Goal: Task Accomplishment & Management: Manage account settings

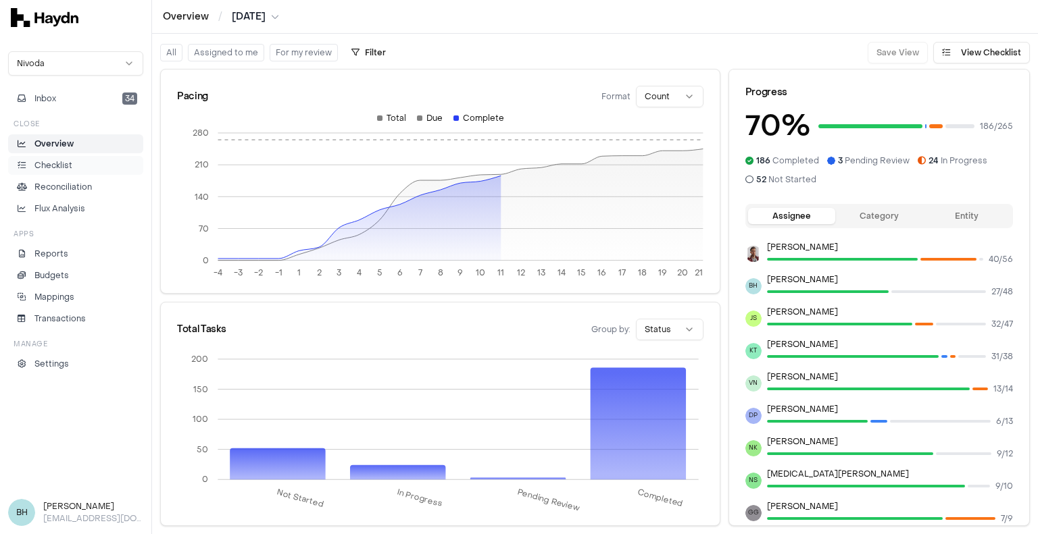
click at [71, 164] on p "Checklist" at bounding box center [53, 165] width 38 height 12
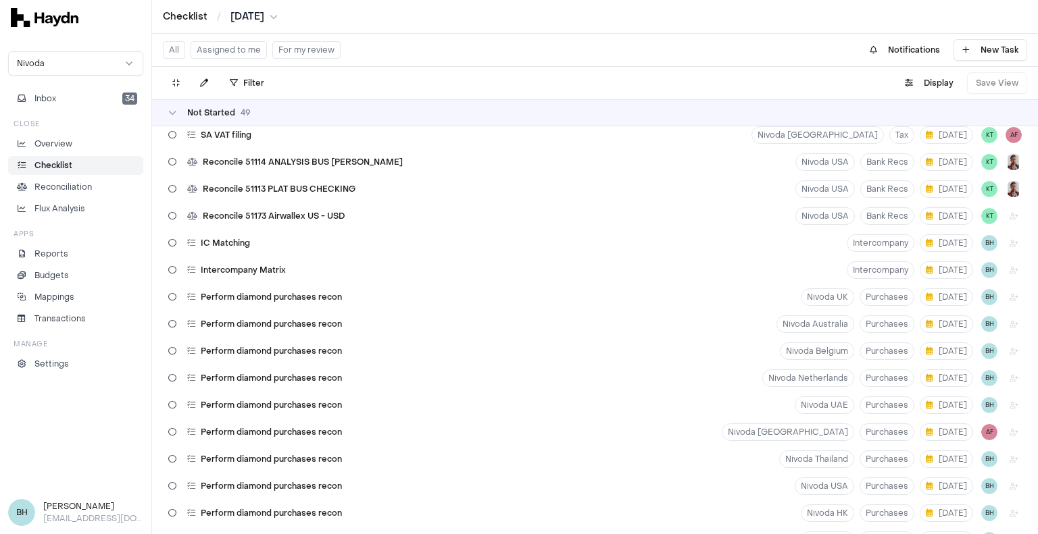
scroll to position [473, 0]
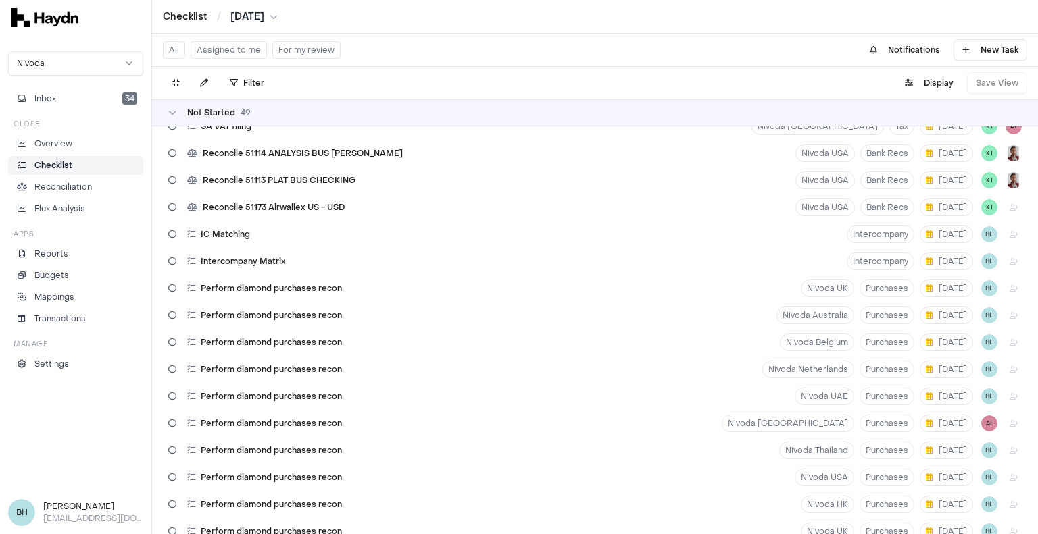
click at [224, 43] on button "Assigned to me" at bounding box center [229, 50] width 76 height 18
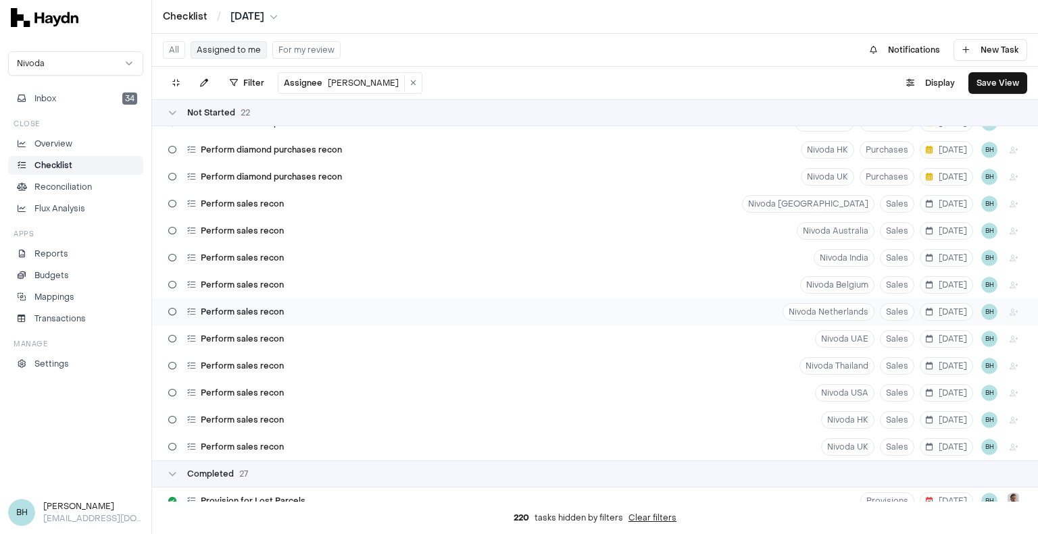
scroll to position [270, 0]
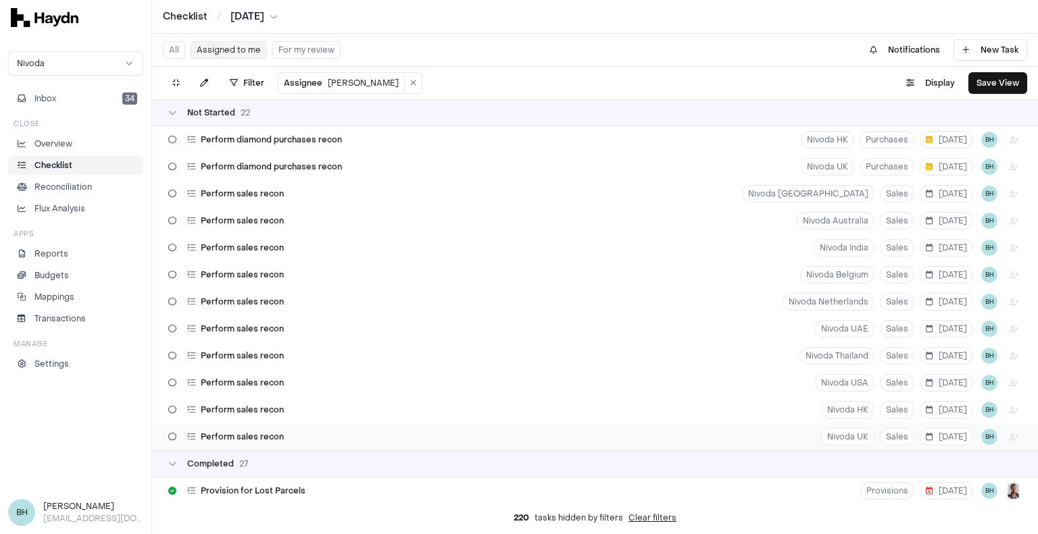
click at [793, 435] on div "Perform sales recon Nivoda UK Sales [DATE] BH" at bounding box center [595, 437] width 886 height 27
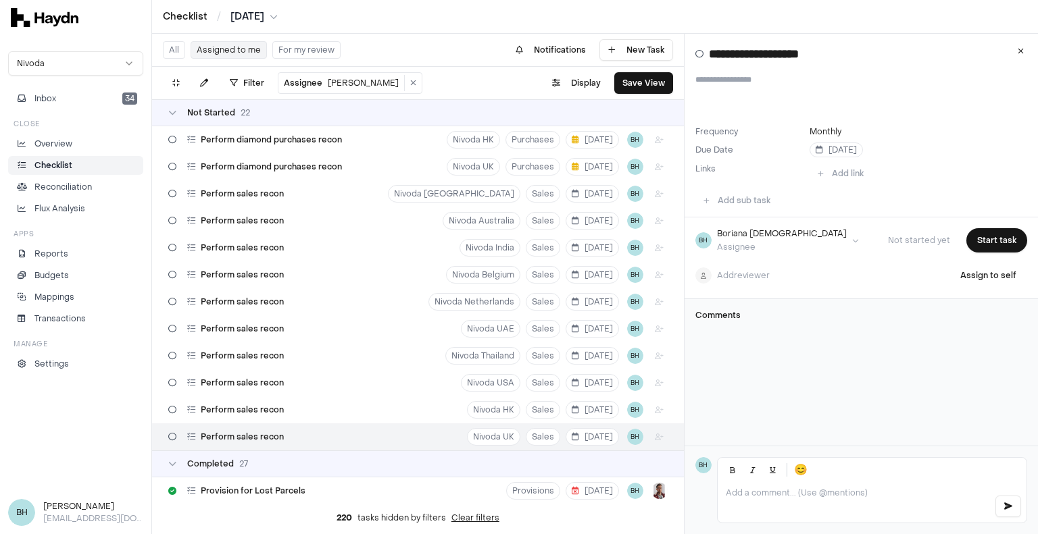
click at [782, 239] on html "Checklist / [DATE] Nivoda Inbox 34 Close Overview Checklist Reconciliation Flux…" at bounding box center [519, 267] width 1038 height 534
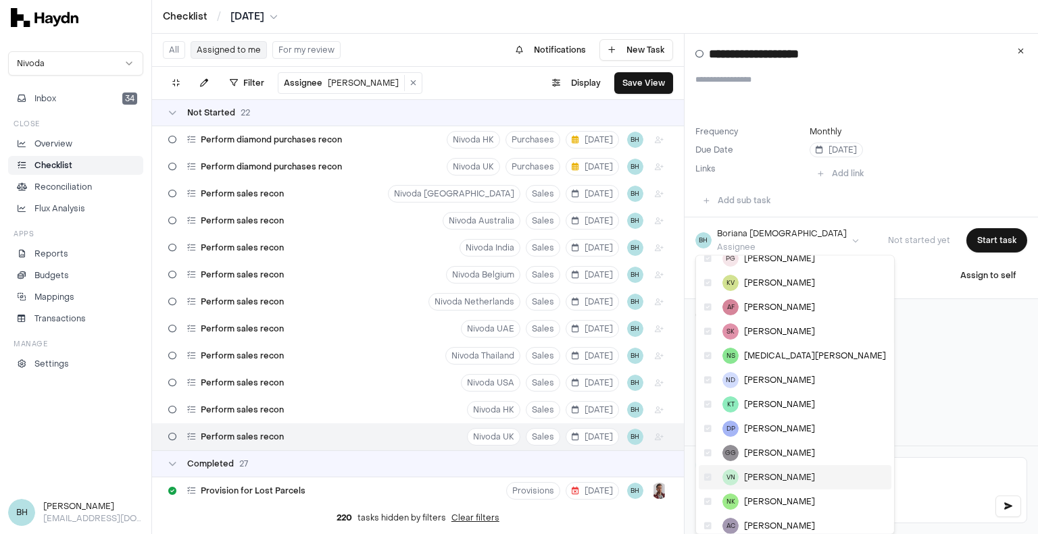
scroll to position [92, 0]
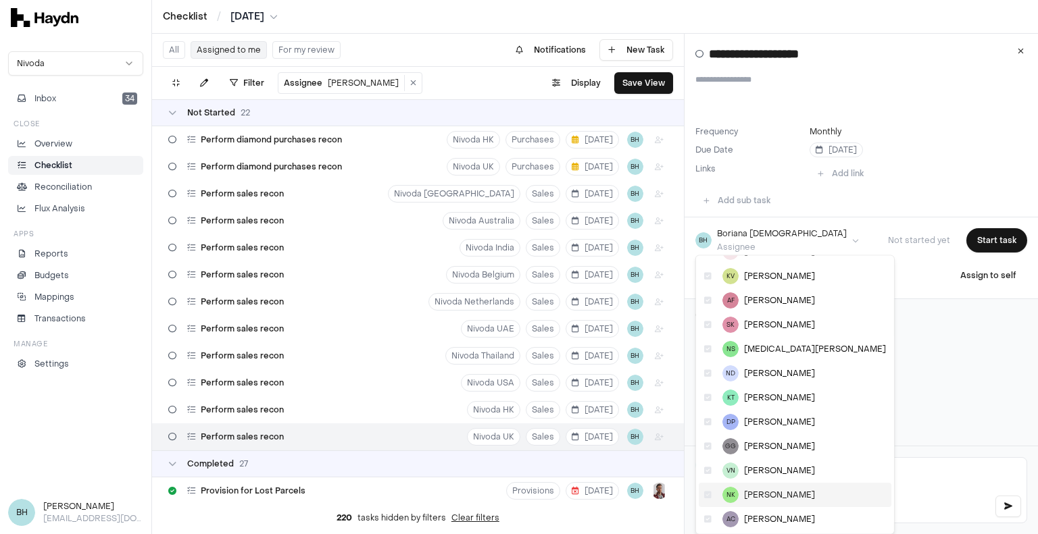
click at [770, 493] on span "[PERSON_NAME]" at bounding box center [779, 495] width 71 height 11
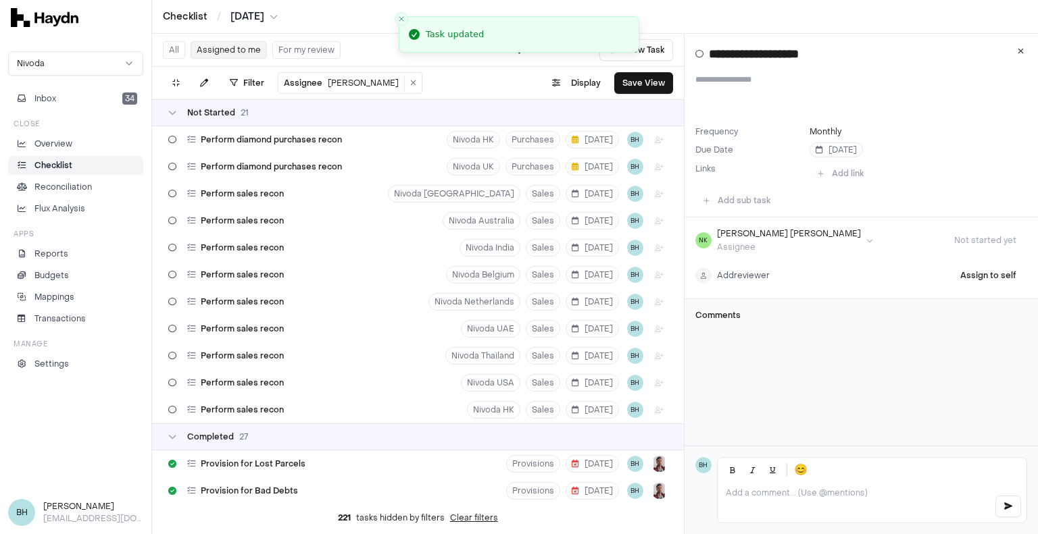
click at [756, 274] on html "Checklist / [DATE] Nivoda Inbox 34 Close Overview Checklist Reconciliation Flux…" at bounding box center [519, 267] width 1038 height 534
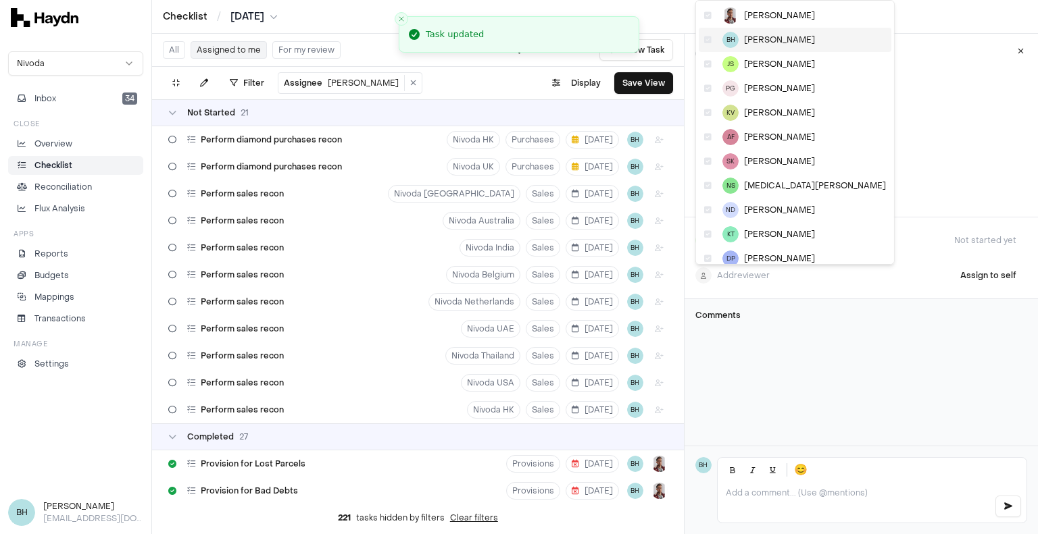
click at [759, 37] on span "[PERSON_NAME]" at bounding box center [779, 39] width 71 height 11
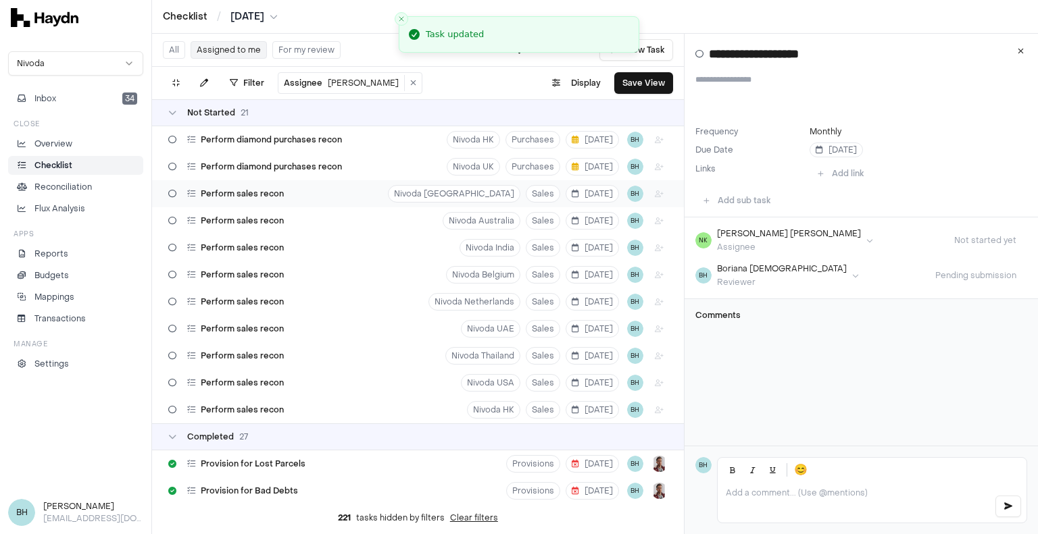
click at [355, 196] on div "Perform sales recon Nivoda [GEOGRAPHIC_DATA] Sales [DATE] BH" at bounding box center [418, 193] width 532 height 27
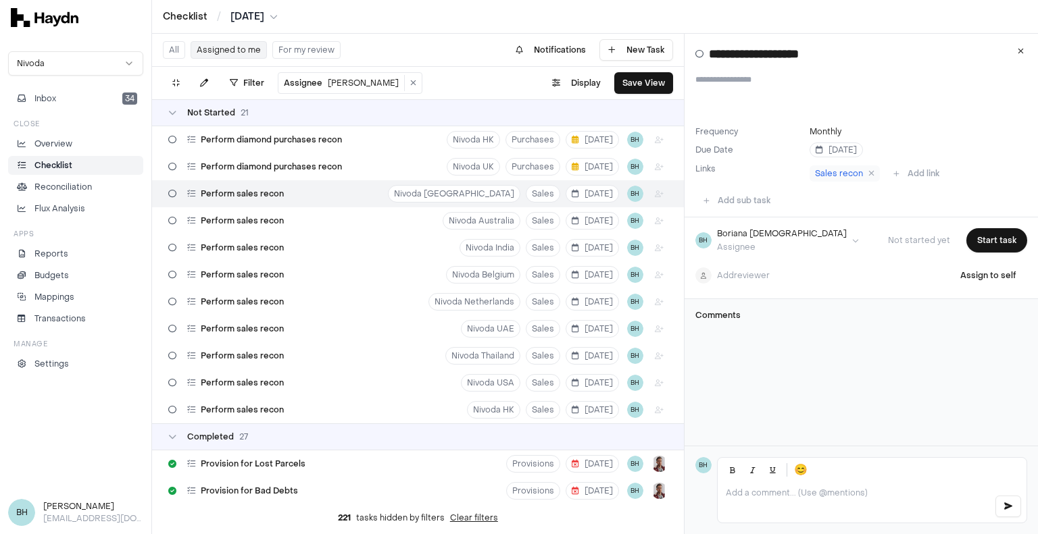
click at [776, 240] on html "Checklist / [DATE] Nivoda Inbox 34 Close Overview Checklist Reconciliation Flux…" at bounding box center [519, 267] width 1038 height 534
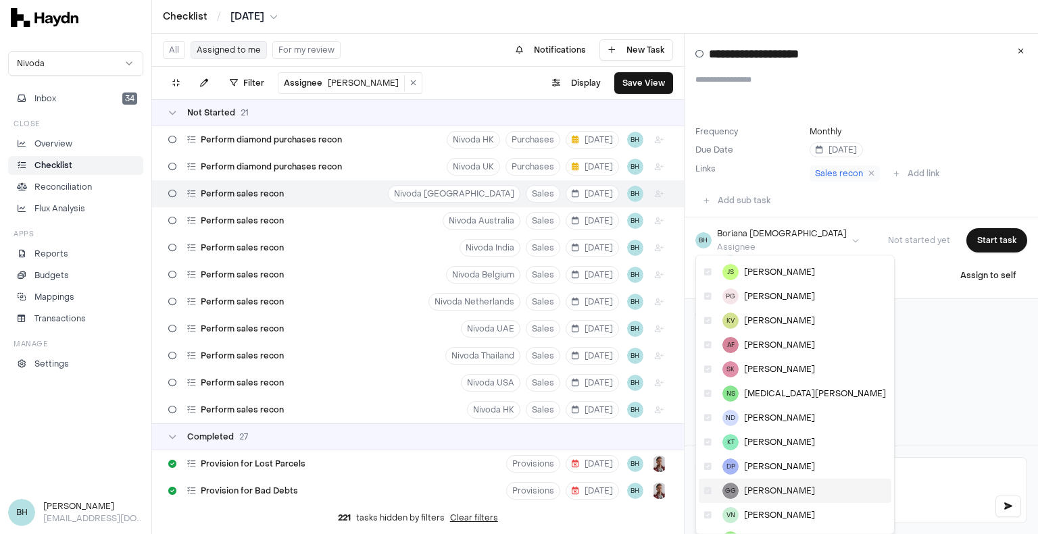
scroll to position [68, 0]
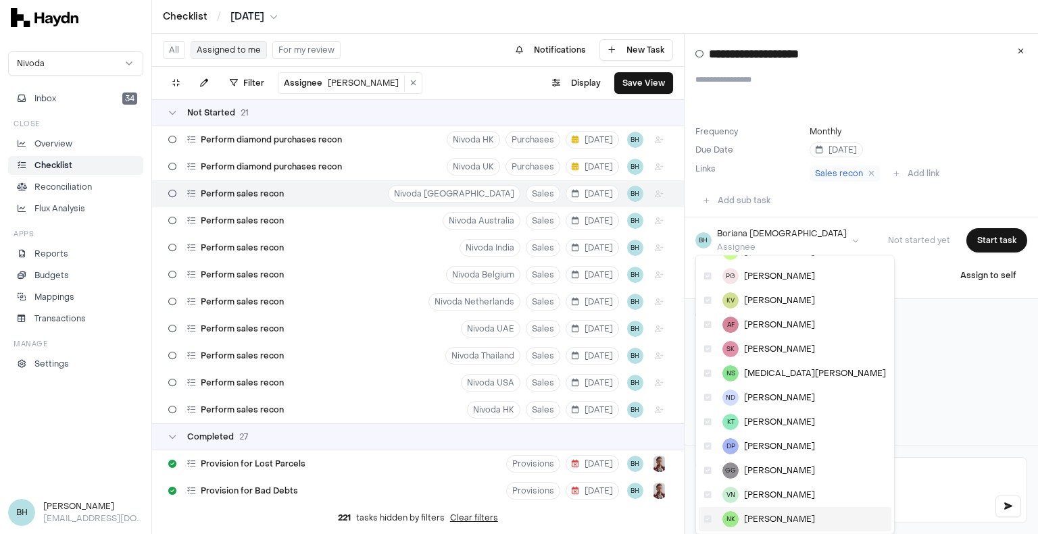
click at [769, 516] on span "[PERSON_NAME]" at bounding box center [779, 519] width 71 height 11
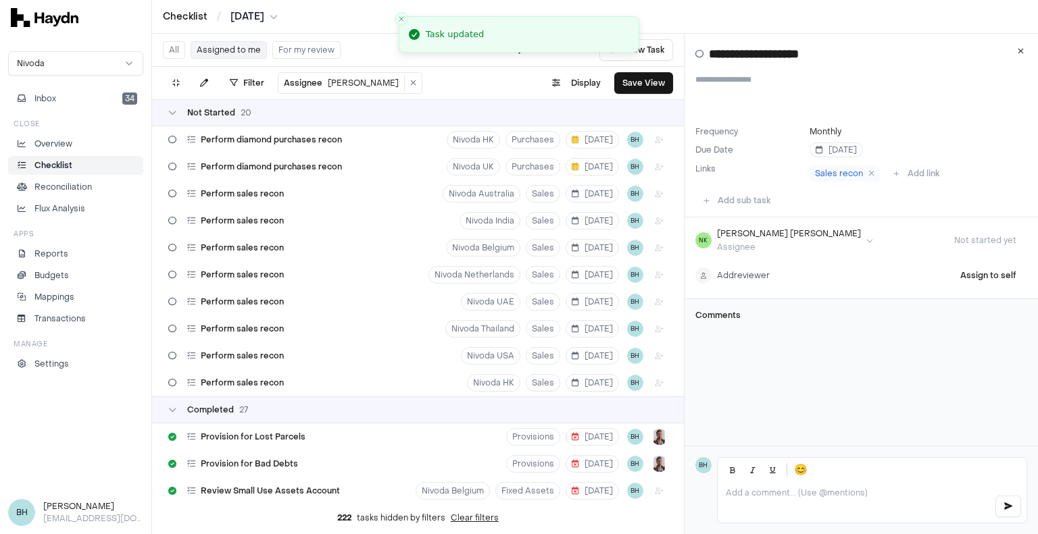
click at [768, 278] on html "Checklist / [DATE] Nivoda Inbox 34 Close Overview Checklist Reconciliation Flux…" at bounding box center [519, 267] width 1038 height 534
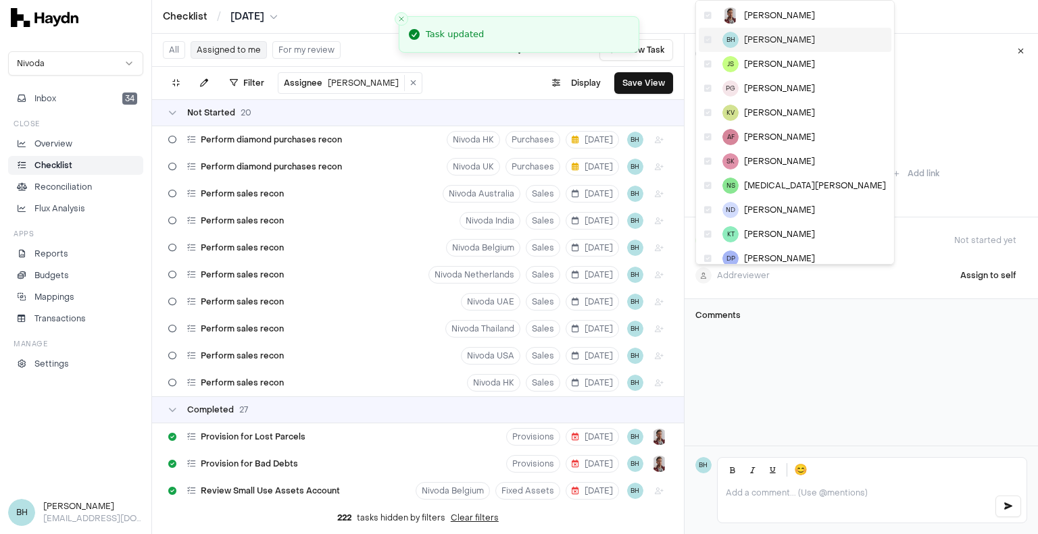
click at [776, 34] on span "[PERSON_NAME]" at bounding box center [779, 39] width 71 height 11
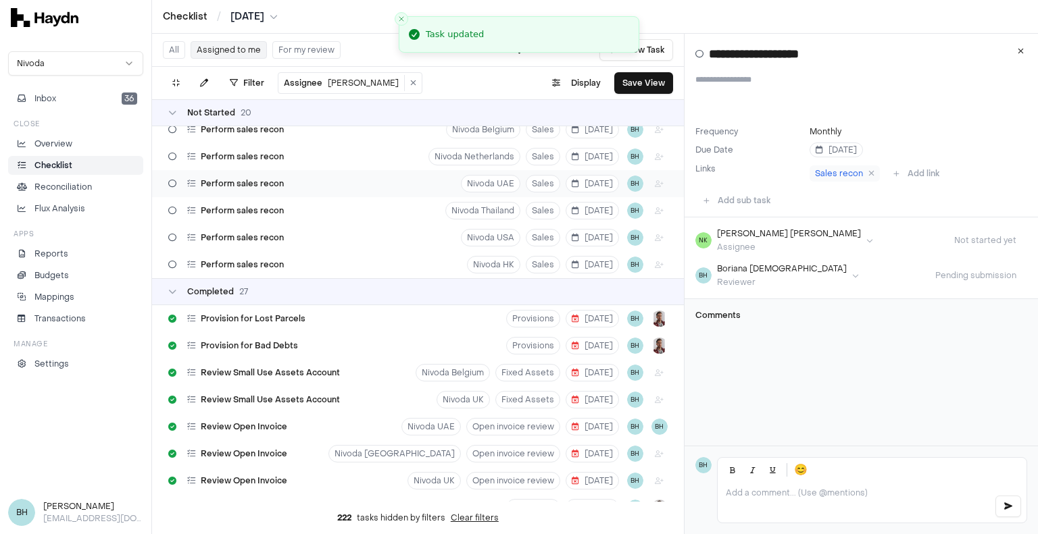
scroll to position [203, 0]
